Goal: Information Seeking & Learning: Check status

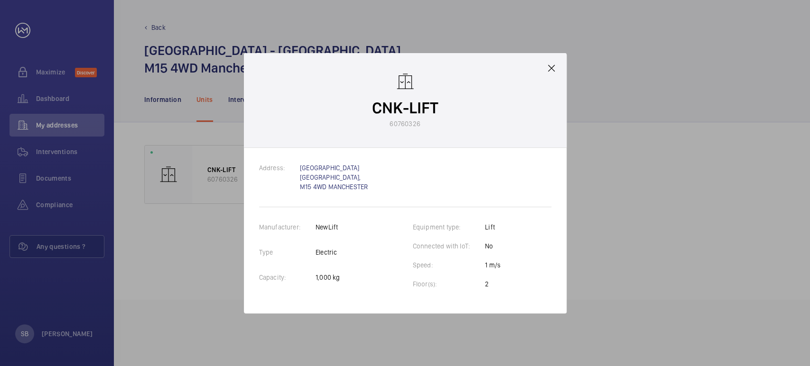
click at [554, 68] on mat-icon at bounding box center [551, 68] width 11 height 11
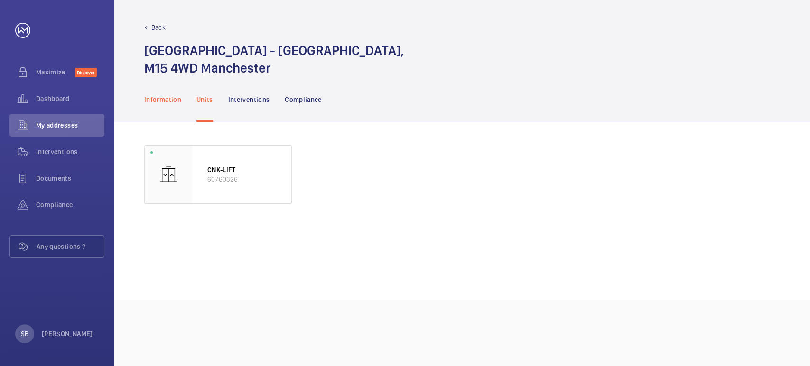
click at [168, 102] on p "Information" at bounding box center [162, 99] width 37 height 9
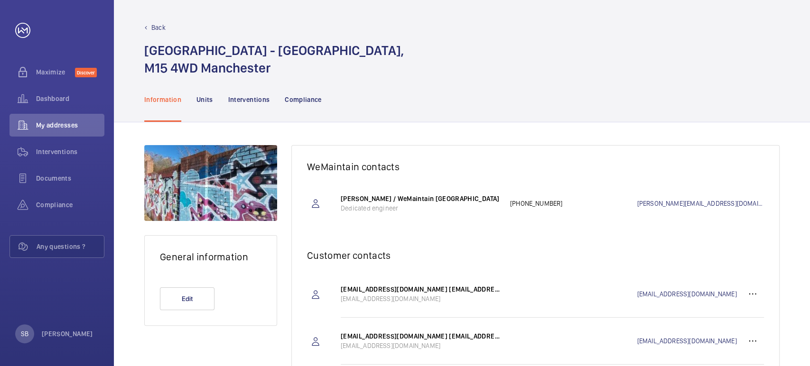
click at [161, 28] on p "Back" at bounding box center [158, 27] width 14 height 9
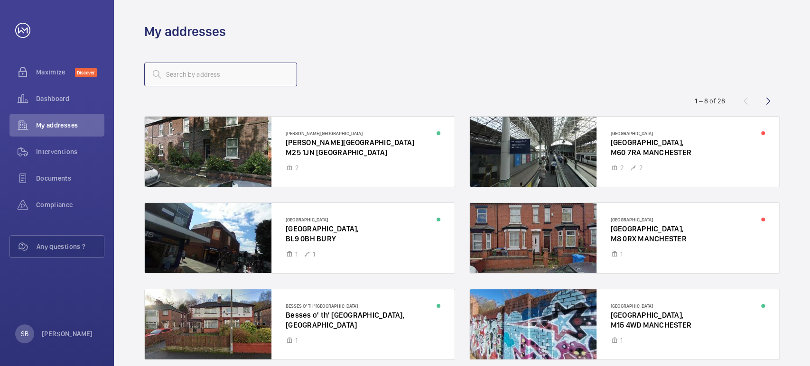
click at [221, 78] on input "text" at bounding box center [220, 75] width 153 height 24
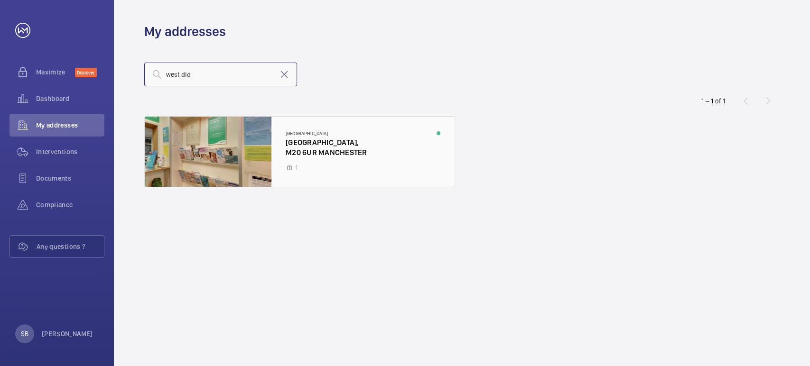
type input "west did"
click at [232, 145] on div at bounding box center [300, 152] width 310 height 70
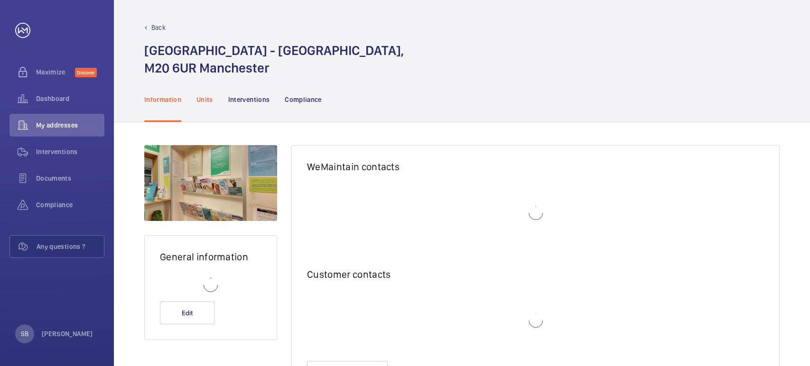
click at [199, 99] on p "Units" at bounding box center [204, 99] width 17 height 9
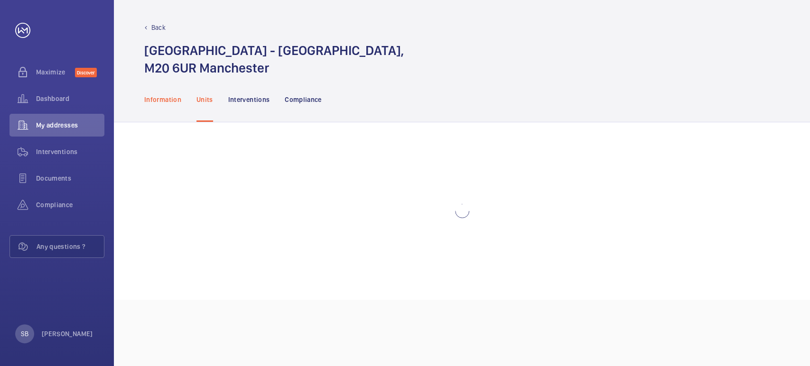
click at [171, 102] on p "Information" at bounding box center [162, 99] width 37 height 9
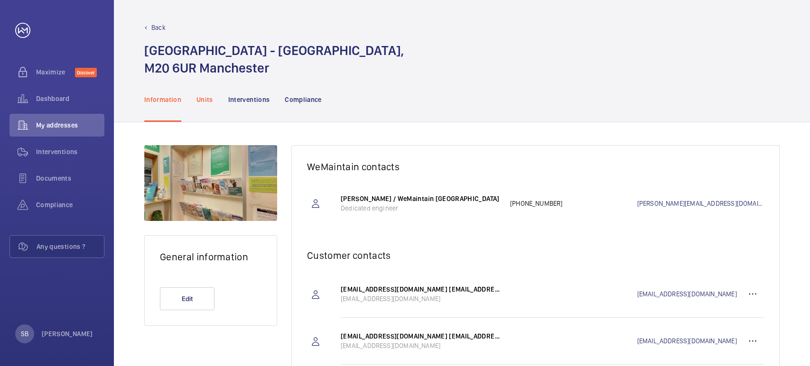
click at [204, 102] on p "Units" at bounding box center [204, 99] width 17 height 9
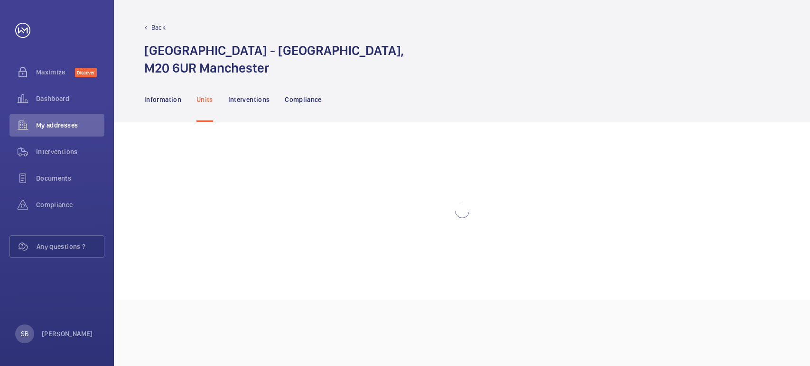
click at [152, 27] on p "Back" at bounding box center [158, 27] width 14 height 9
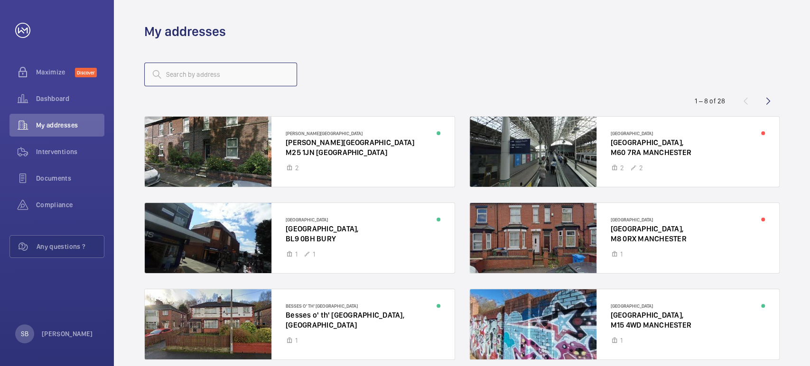
click at [203, 74] on input "text" at bounding box center [220, 75] width 153 height 24
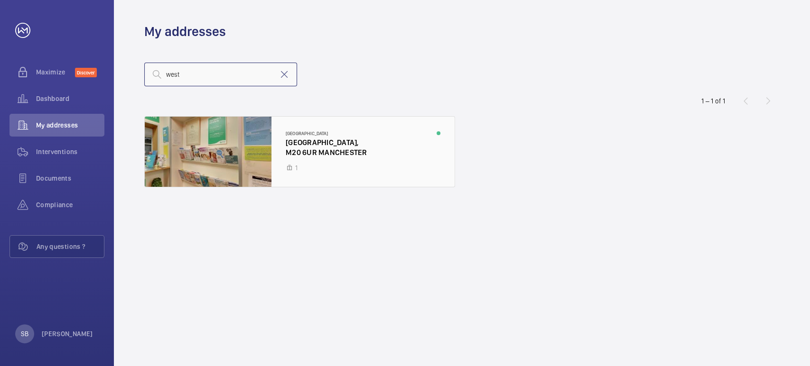
type input "west"
click at [167, 136] on div at bounding box center [300, 152] width 310 height 70
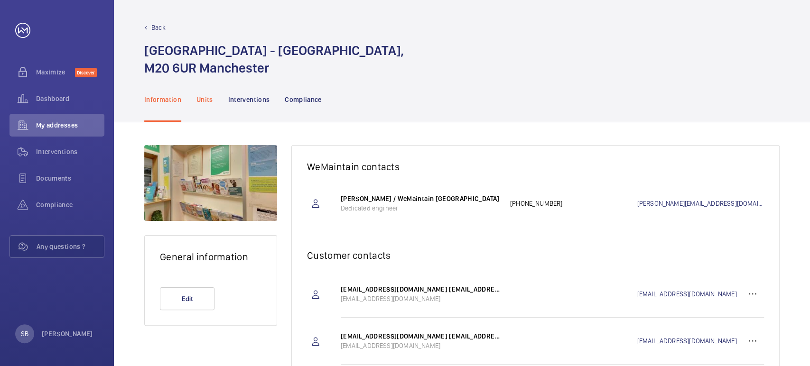
click at [204, 101] on p "Units" at bounding box center [204, 99] width 17 height 9
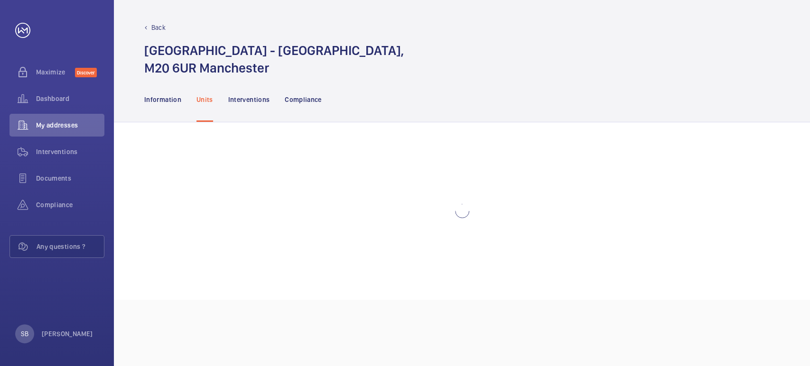
click at [461, 226] on wm-front-async-data-loader at bounding box center [461, 211] width 635 height 132
click at [266, 164] on wm-front-async-data-loader at bounding box center [461, 211] width 635 height 132
click at [160, 100] on p "Information" at bounding box center [162, 99] width 37 height 9
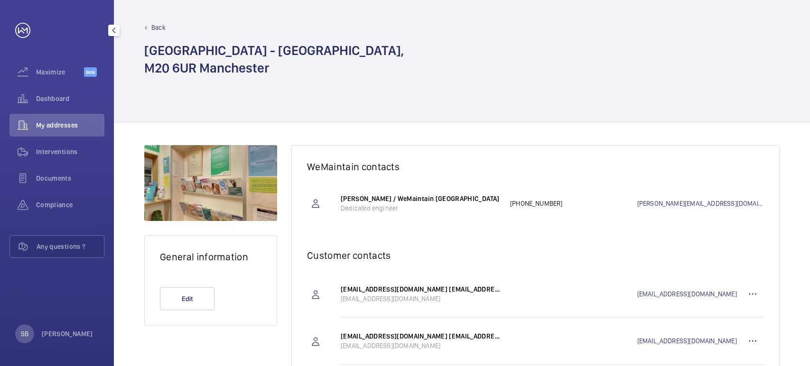
click at [60, 120] on div "My addresses" at bounding box center [56, 125] width 95 height 23
click at [162, 26] on p "Back" at bounding box center [158, 27] width 14 height 9
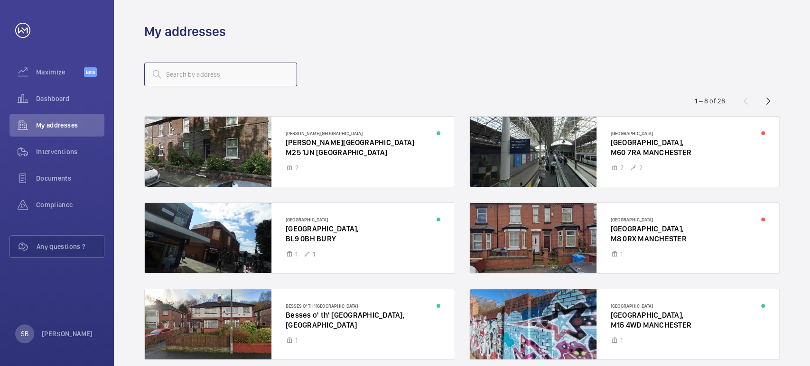
click at [239, 79] on input "text" at bounding box center [220, 75] width 153 height 24
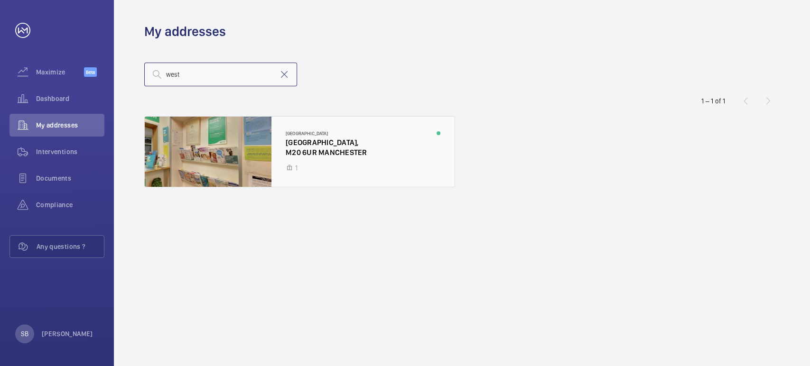
type input "west"
click at [248, 150] on div at bounding box center [300, 152] width 310 height 70
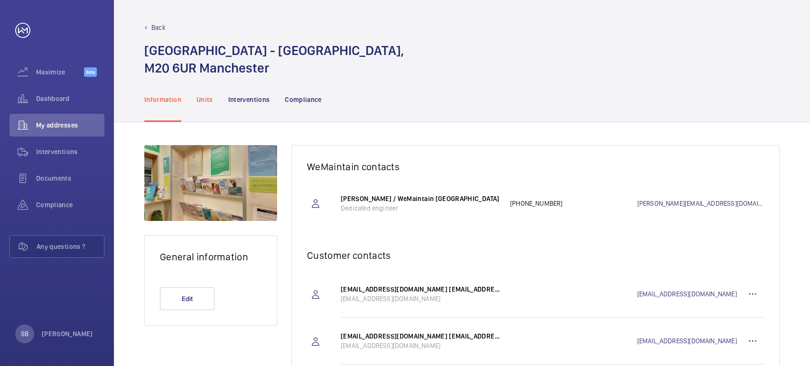
click at [205, 106] on div "Units" at bounding box center [204, 99] width 17 height 45
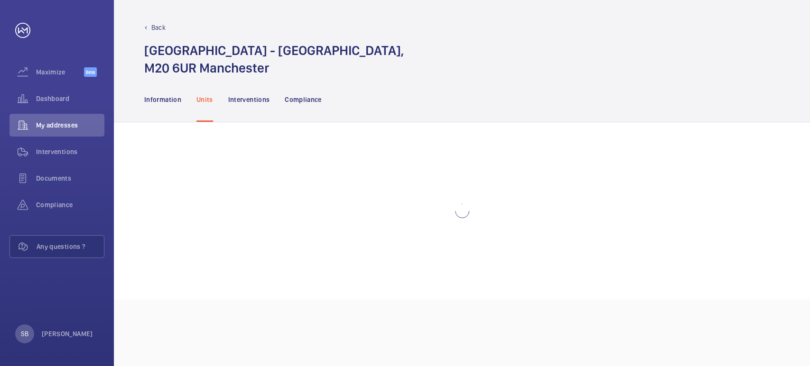
drag, startPoint x: 462, startPoint y: 236, endPoint x: 435, endPoint y: 225, distance: 28.3
click at [433, 223] on wm-front-async-data-loader at bounding box center [461, 211] width 635 height 132
click at [426, 217] on wm-front-async-data-loader at bounding box center [461, 211] width 635 height 132
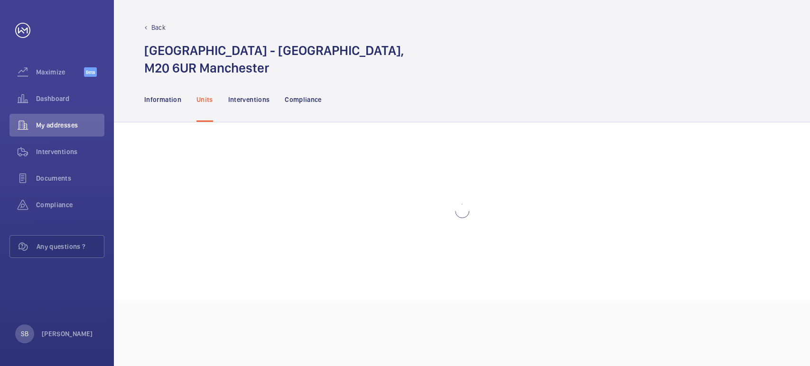
click at [420, 220] on wm-front-async-data-loader at bounding box center [461, 211] width 635 height 132
drag, startPoint x: 400, startPoint y: 215, endPoint x: 395, endPoint y: 215, distance: 5.7
click at [399, 215] on wm-front-async-data-loader at bounding box center [461, 211] width 635 height 132
click at [394, 214] on wm-front-async-data-loader at bounding box center [461, 211] width 635 height 132
click at [63, 122] on span "My addresses" at bounding box center [70, 124] width 68 height 9
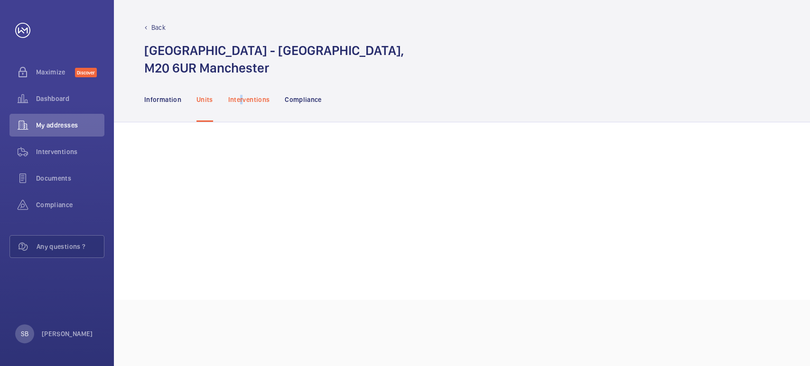
click at [242, 95] on p "Interventions" at bounding box center [249, 99] width 42 height 9
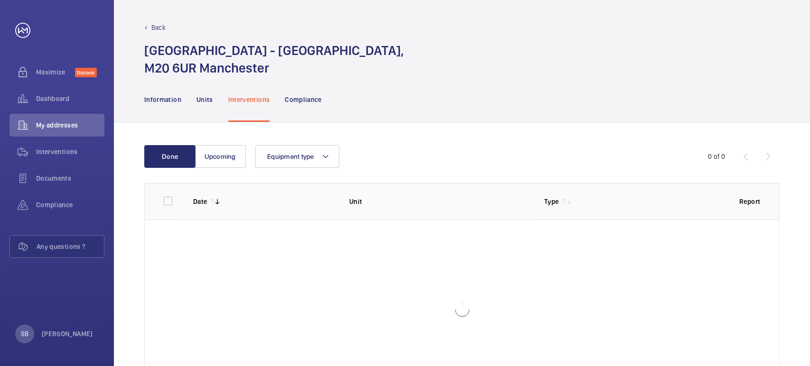
click at [152, 31] on p "Back" at bounding box center [158, 27] width 14 height 9
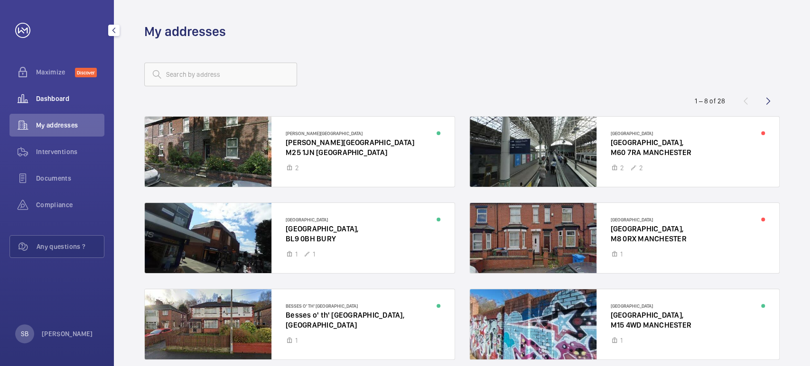
click at [45, 96] on span "Dashboard" at bounding box center [70, 98] width 68 height 9
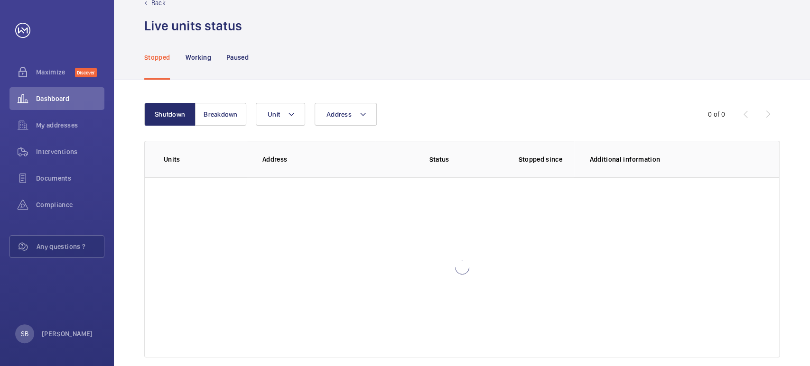
scroll to position [38, 0]
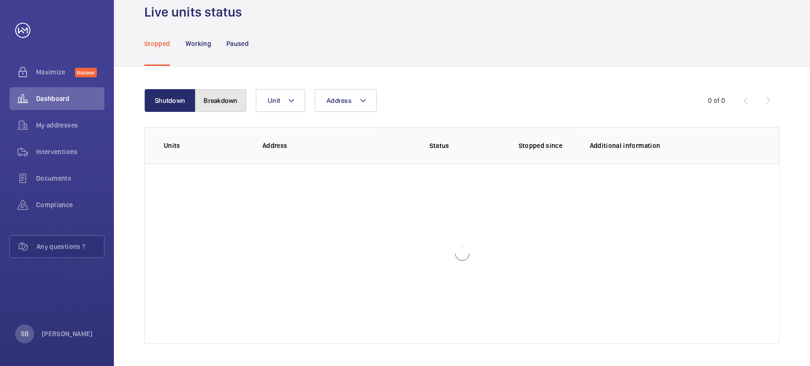
click at [220, 102] on button "Breakdown" at bounding box center [220, 100] width 51 height 23
click at [172, 98] on button "Shutdown" at bounding box center [169, 100] width 51 height 23
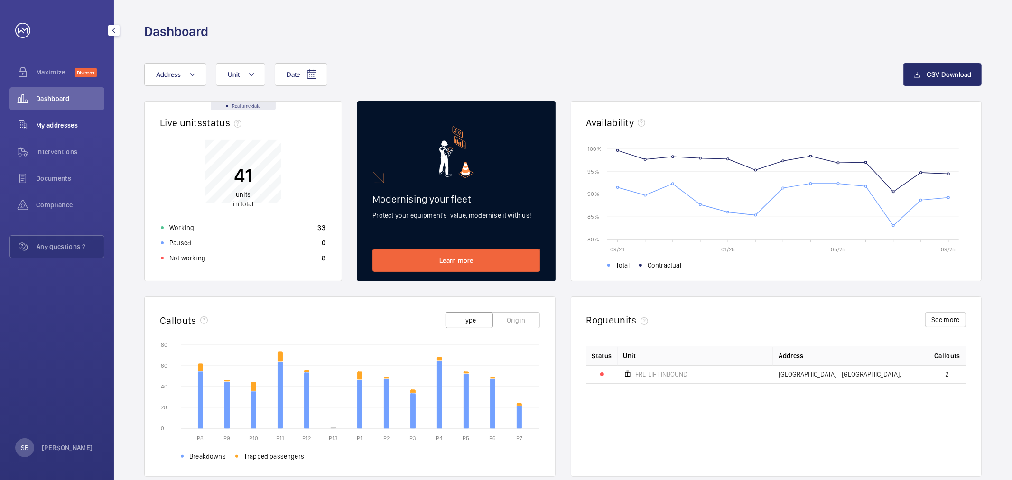
click at [48, 125] on span "My addresses" at bounding box center [70, 124] width 68 height 9
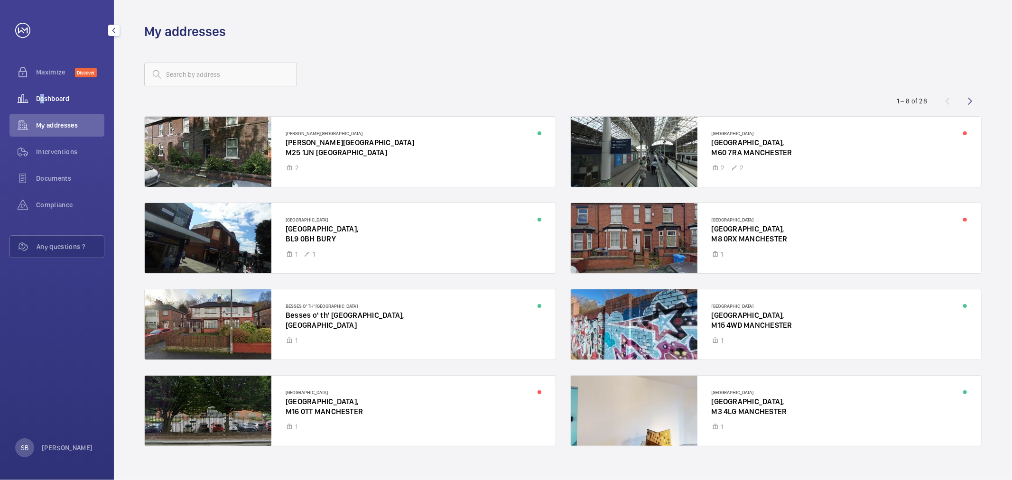
click at [39, 92] on div "Dashboard" at bounding box center [56, 98] width 95 height 23
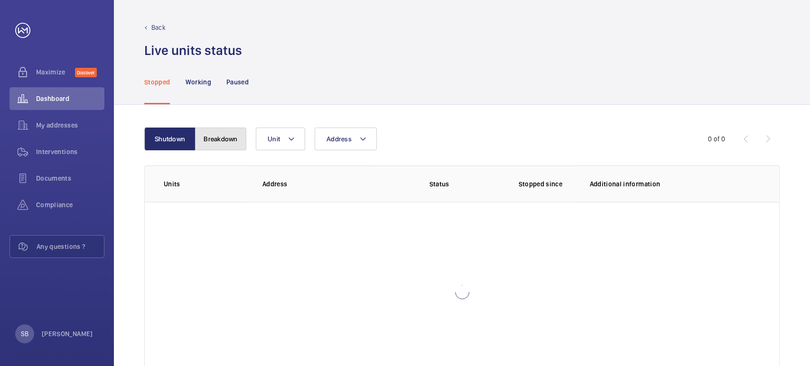
click at [229, 135] on button "Breakdown" at bounding box center [220, 139] width 51 height 23
click at [193, 140] on button "Shutdown" at bounding box center [169, 139] width 51 height 23
click at [199, 75] on div "Working" at bounding box center [198, 81] width 26 height 45
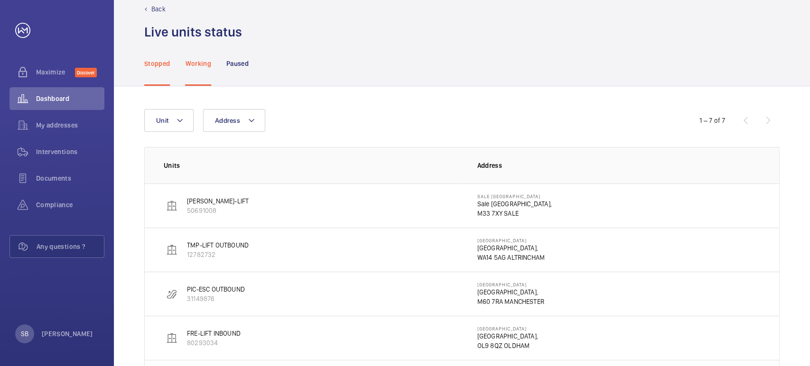
scroll to position [10, 0]
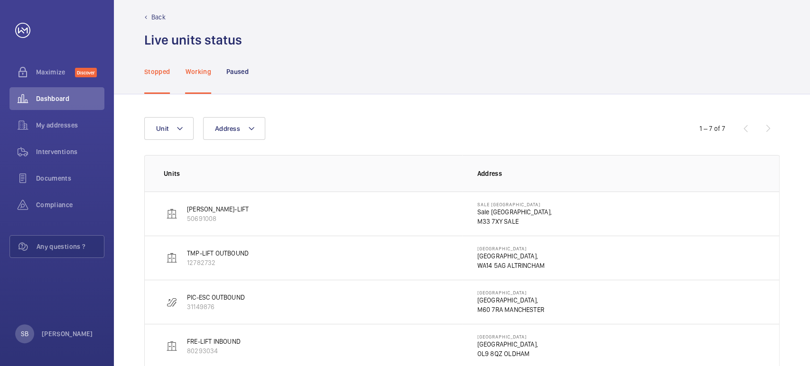
click at [160, 69] on p "Stopped" at bounding box center [157, 71] width 26 height 9
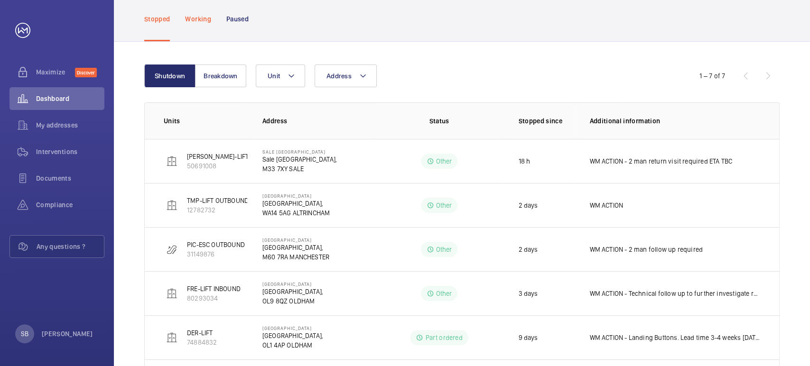
click at [202, 22] on p "Working" at bounding box center [198, 18] width 26 height 9
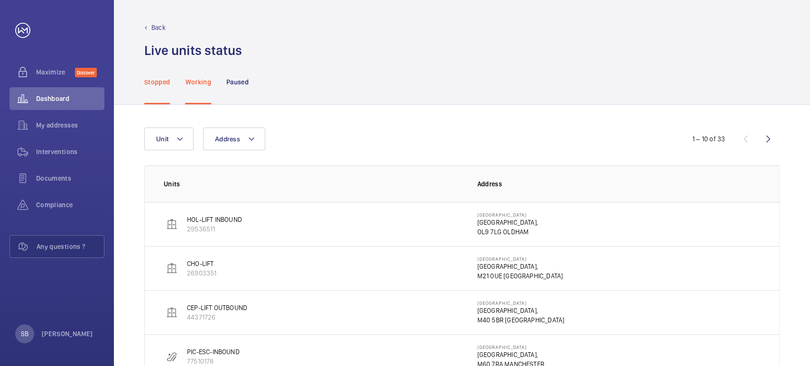
click at [163, 30] on p "Back" at bounding box center [158, 27] width 14 height 9
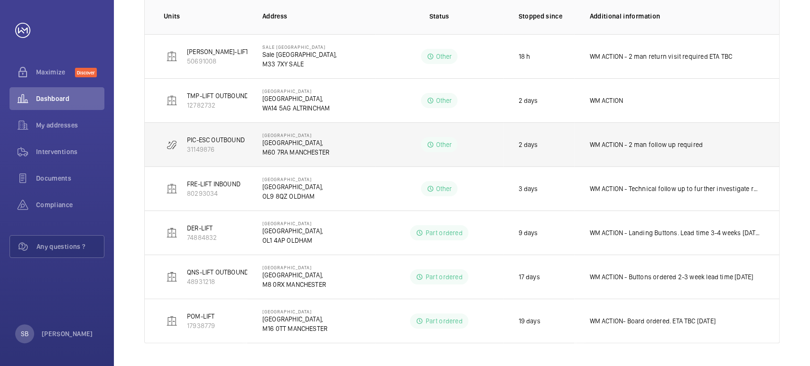
scroll to position [63, 0]
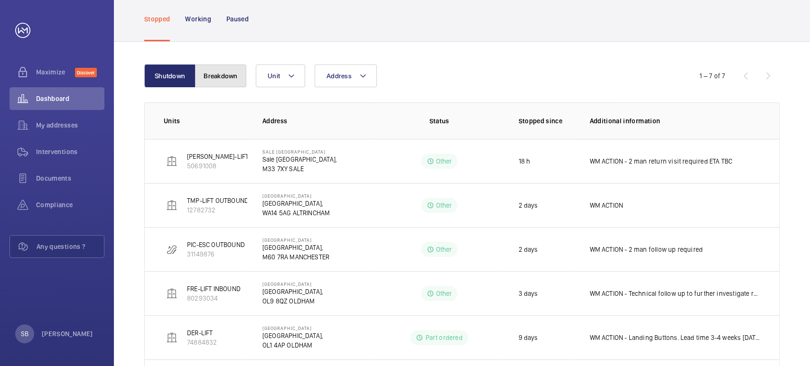
click at [227, 74] on button "Breakdown" at bounding box center [220, 76] width 51 height 23
